Goal: Use online tool/utility: Utilize a website feature to perform a specific function

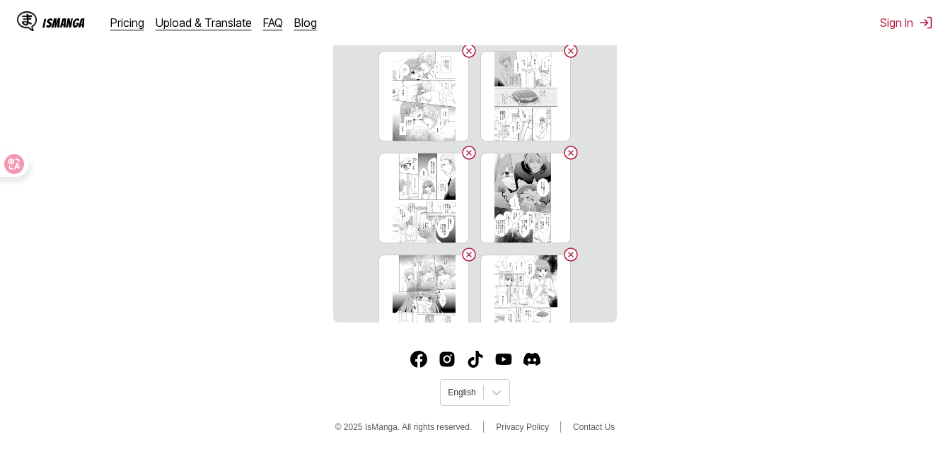
scroll to position [433, 0]
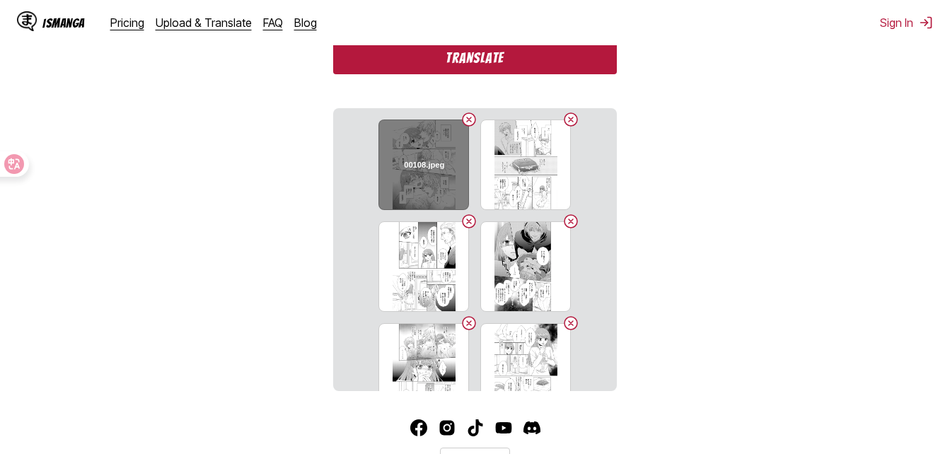
click at [461, 124] on button "Delete image" at bounding box center [469, 119] width 17 height 17
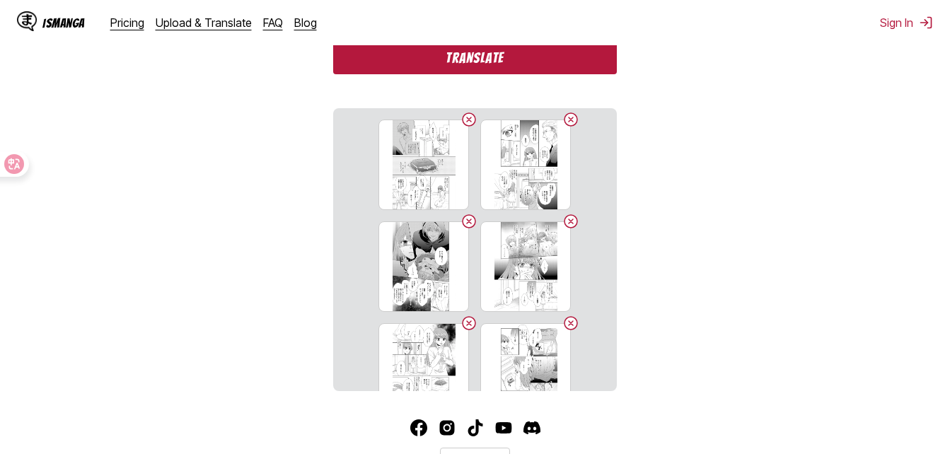
click at [461, 124] on button "Delete image" at bounding box center [469, 119] width 17 height 17
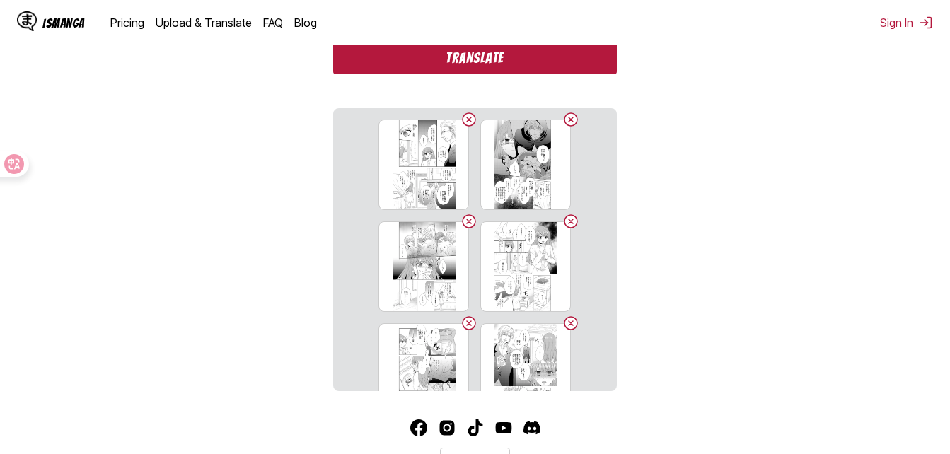
click at [461, 124] on button "Delete image" at bounding box center [469, 119] width 17 height 17
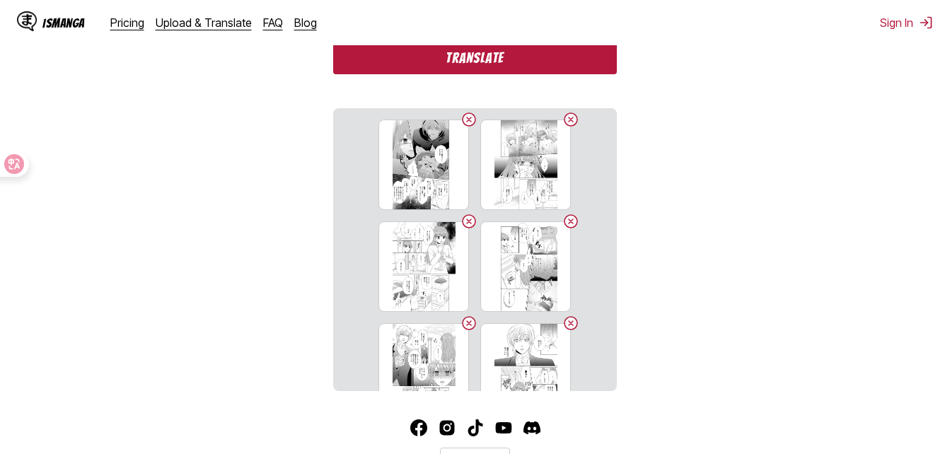
click at [461, 124] on button "Delete image" at bounding box center [469, 119] width 17 height 17
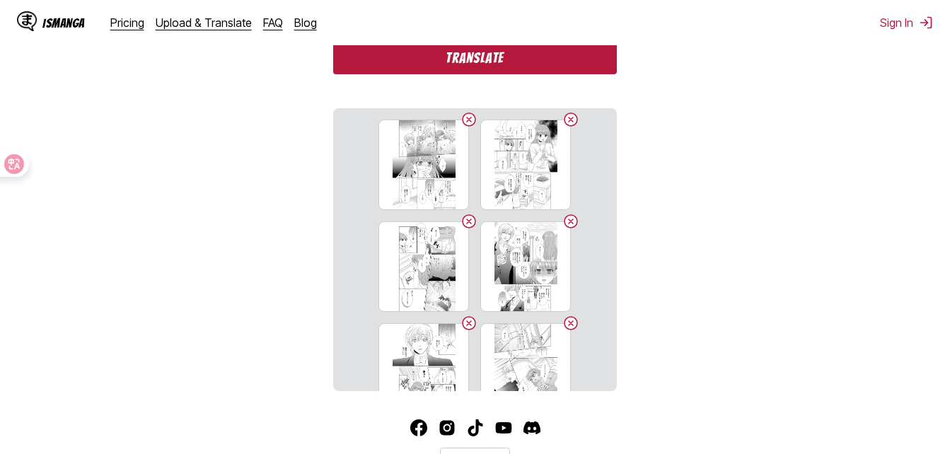
click at [461, 124] on button "Delete image" at bounding box center [469, 119] width 17 height 17
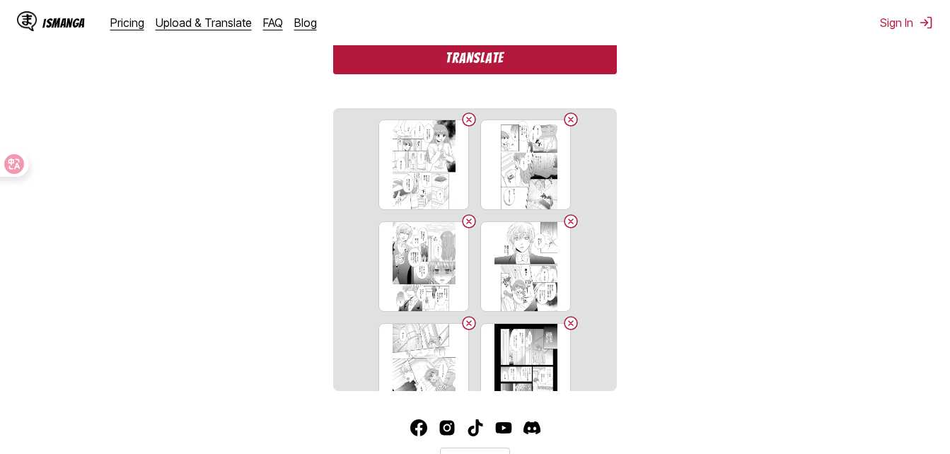
click at [461, 124] on button "Delete image" at bounding box center [469, 119] width 17 height 17
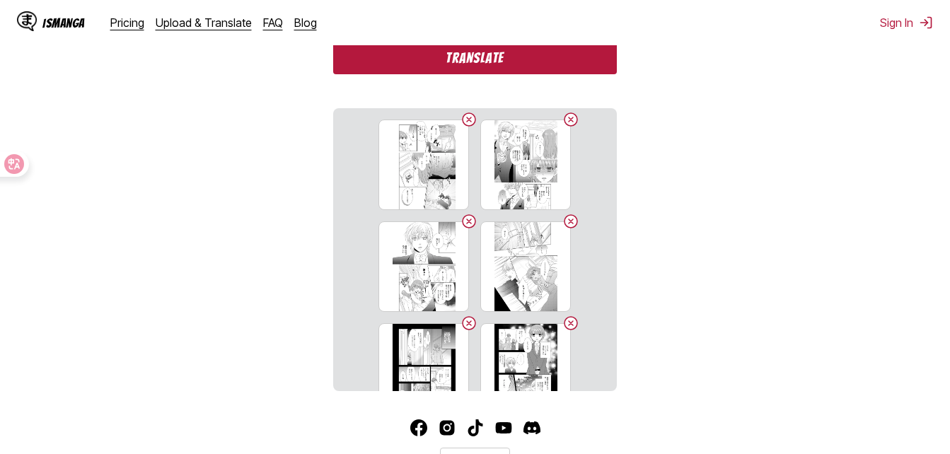
click at [461, 124] on button "Delete image" at bounding box center [469, 119] width 17 height 17
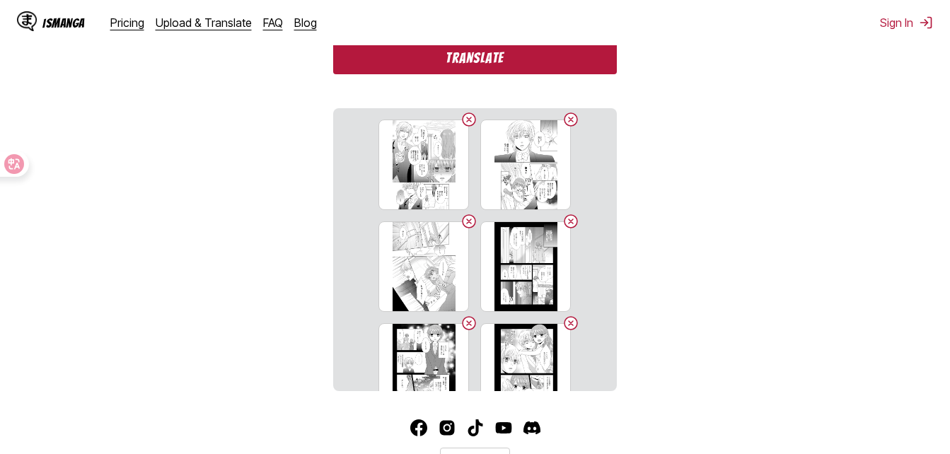
click at [461, 124] on button "Delete image" at bounding box center [469, 119] width 17 height 17
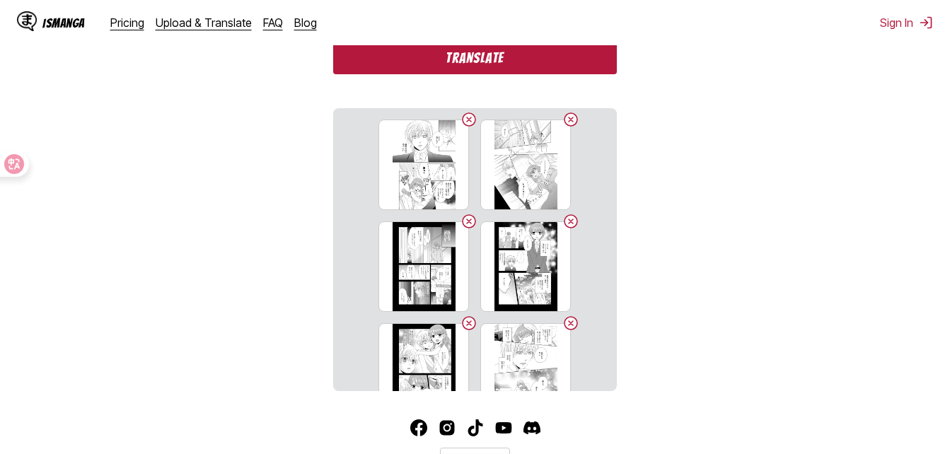
click at [461, 124] on button "Delete image" at bounding box center [469, 119] width 17 height 17
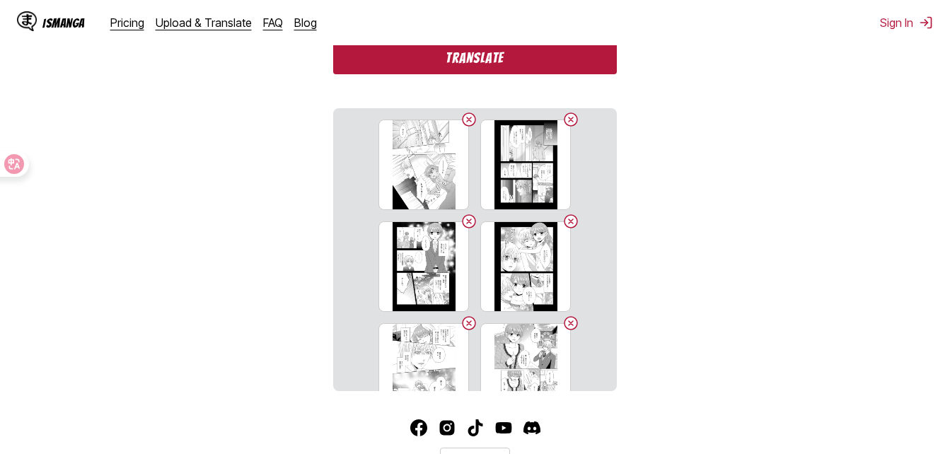
click at [461, 124] on button "Delete image" at bounding box center [469, 119] width 17 height 17
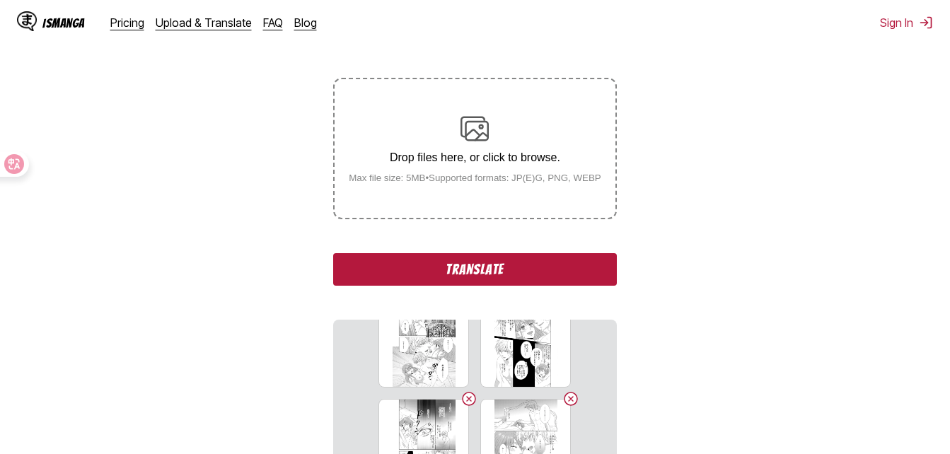
scroll to position [221, 0]
click at [466, 250] on div "From Japanese To English Drop files here, or click to browse. Max file size: 5M…" at bounding box center [474, 304] width 283 height 599
click at [466, 276] on button "Translate" at bounding box center [474, 270] width 283 height 33
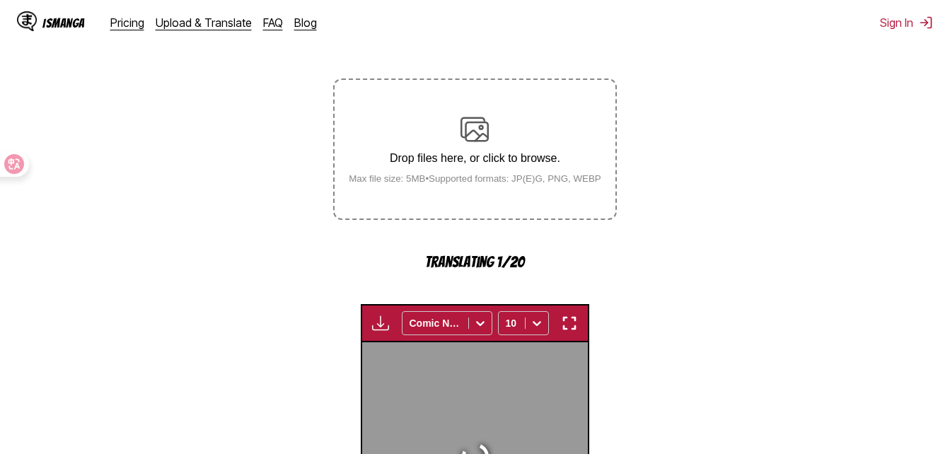
scroll to position [459, 0]
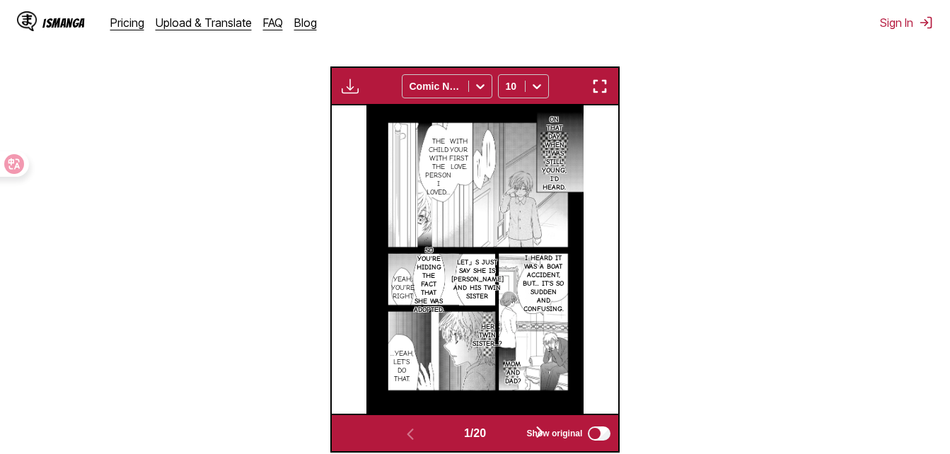
click at [602, 74] on div "Available for premium users only Comic Neue 10" at bounding box center [475, 86] width 290 height 39
click at [605, 79] on button "button" at bounding box center [599, 86] width 25 height 18
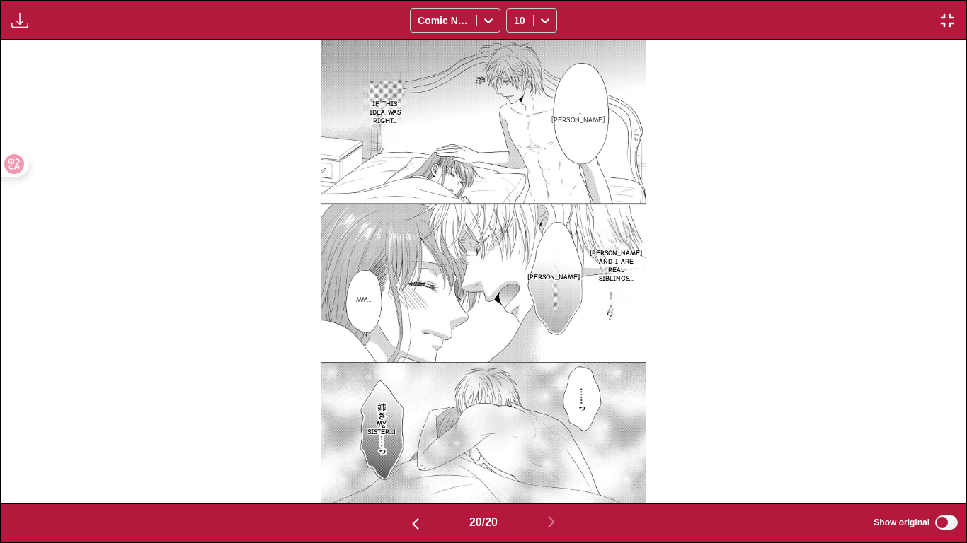
scroll to position [0, 18311]
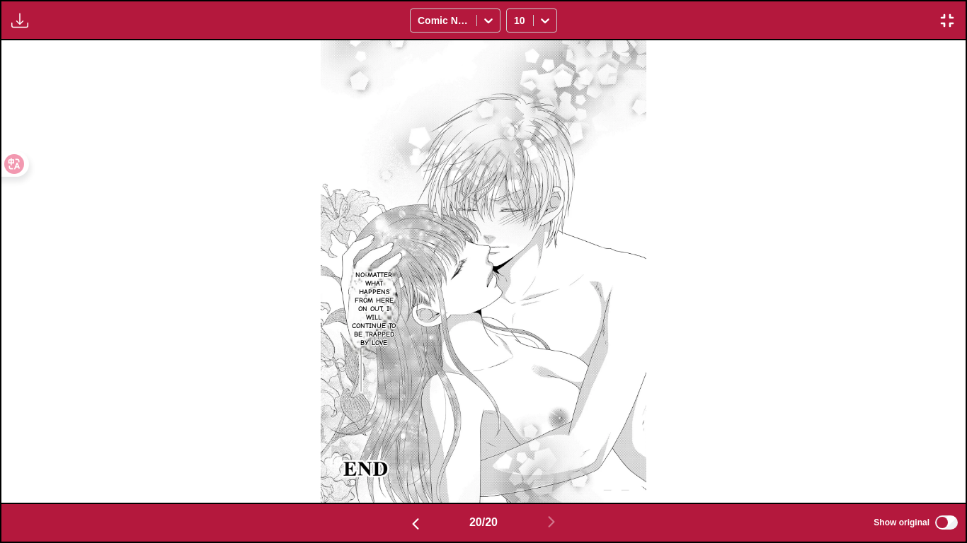
click at [946, 23] on img "button" at bounding box center [946, 20] width 17 height 17
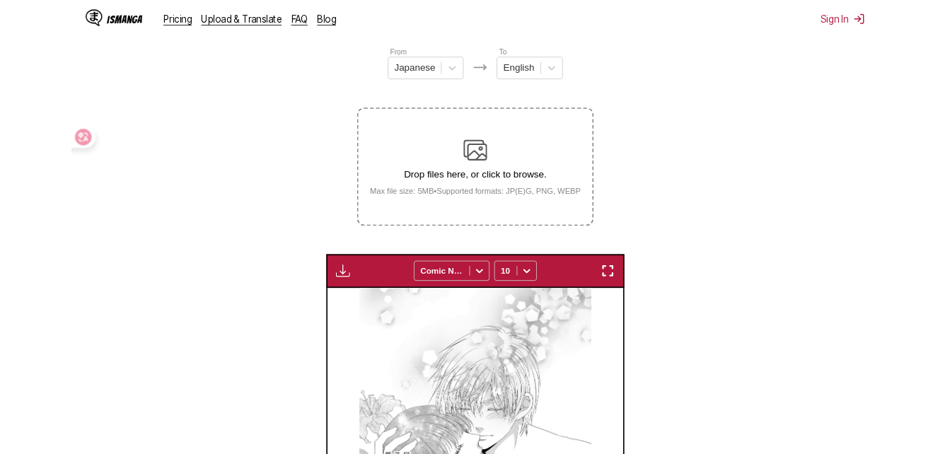
scroll to position [0, 5451]
